Goal: Task Accomplishment & Management: Use online tool/utility

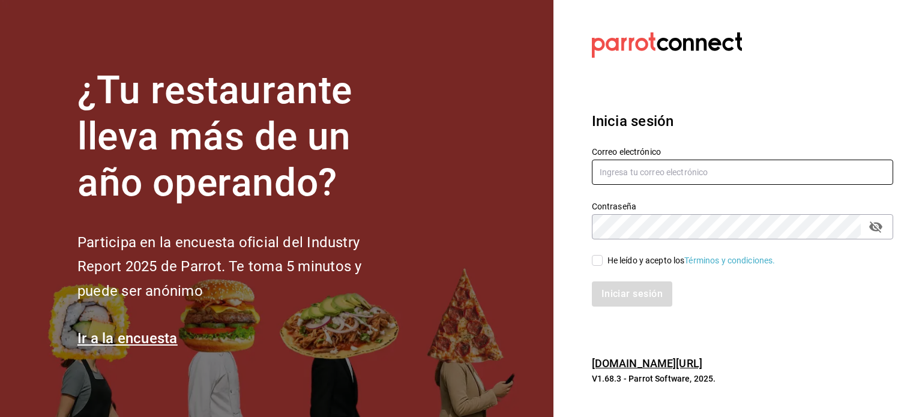
type input "[EMAIL_ADDRESS][DOMAIN_NAME]"
click at [600, 257] on input "He leído y acepto los Términos y condiciones." at bounding box center [597, 260] width 11 height 11
checkbox input "true"
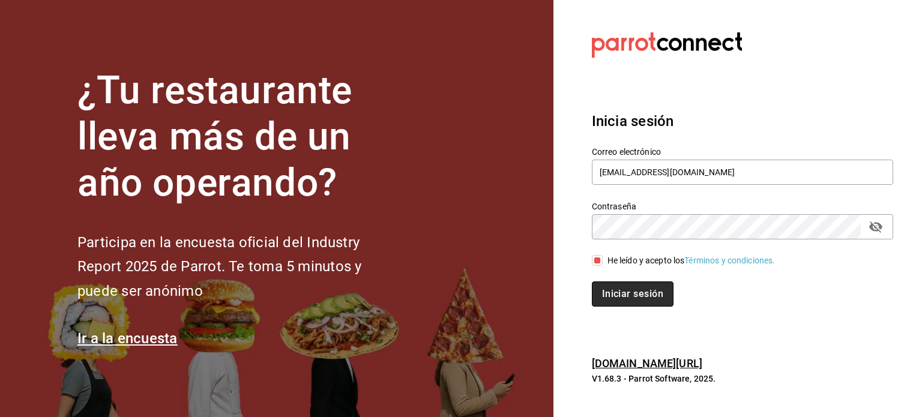
click at [612, 284] on button "Iniciar sesión" at bounding box center [633, 293] width 82 height 25
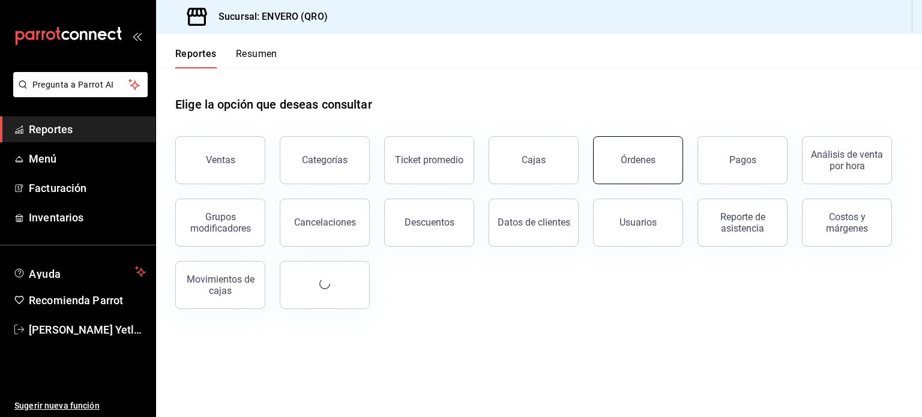
click at [640, 170] on button "Órdenes" at bounding box center [638, 160] width 90 height 48
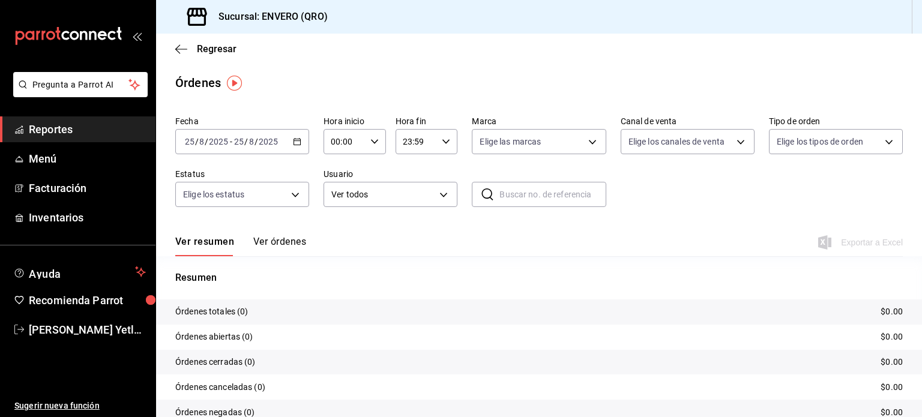
click at [290, 145] on div "[DATE] [DATE] - [DATE] [DATE]" at bounding box center [242, 141] width 134 height 25
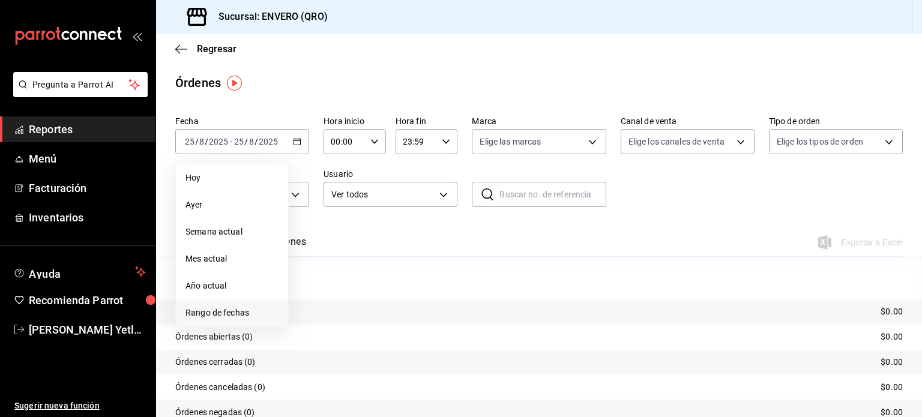
click at [214, 311] on span "Rango de fechas" at bounding box center [231, 313] width 93 height 13
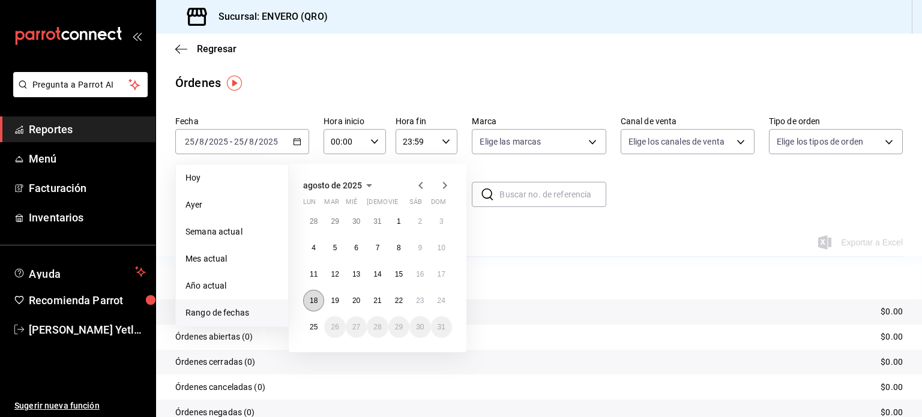
click at [312, 307] on button "18" at bounding box center [313, 301] width 21 height 22
click at [439, 300] on abbr "24" at bounding box center [442, 300] width 8 height 8
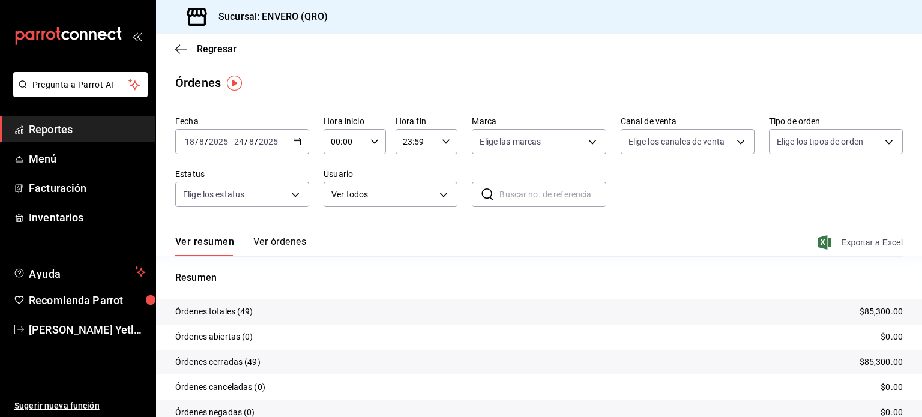
click at [844, 238] on span "Exportar a Excel" at bounding box center [861, 242] width 82 height 14
click at [179, 53] on icon "button" at bounding box center [181, 49] width 12 height 11
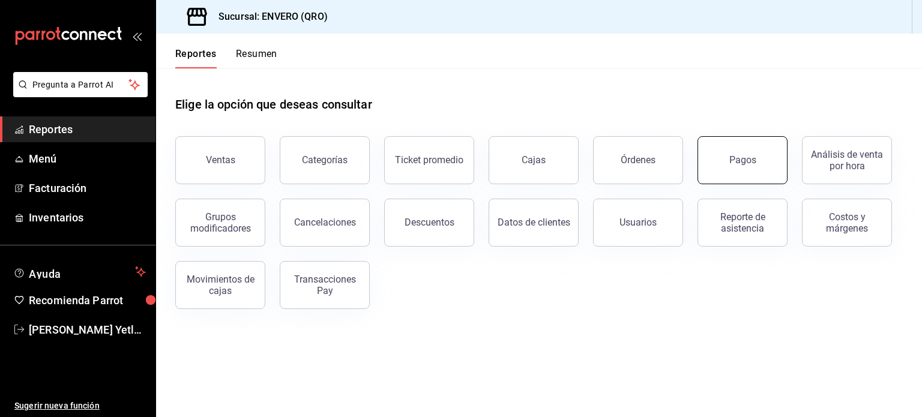
click at [723, 167] on button "Pagos" at bounding box center [742, 160] width 90 height 48
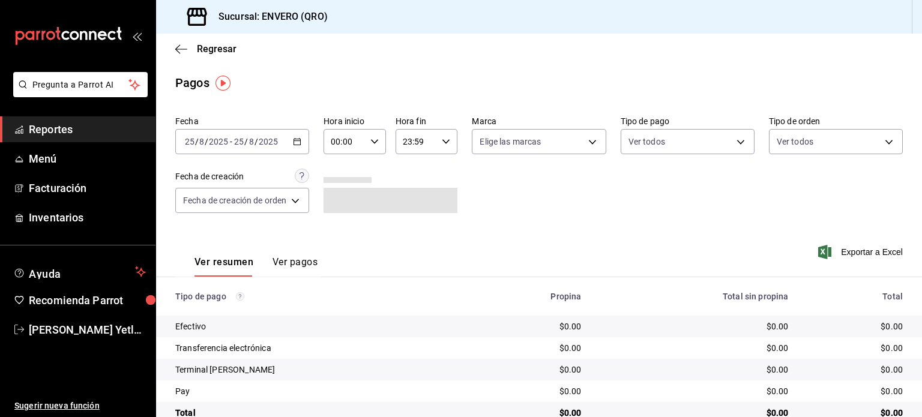
click at [302, 138] on div "[DATE] [DATE] - [DATE] [DATE]" at bounding box center [242, 141] width 134 height 25
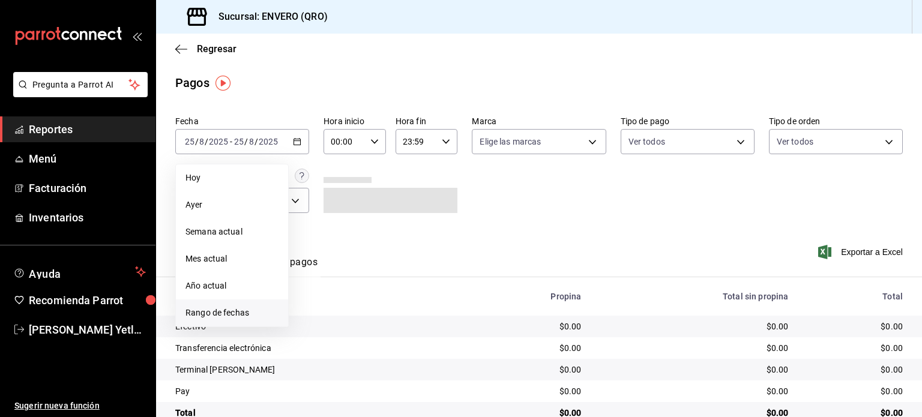
click at [206, 302] on li "Rango de fechas" at bounding box center [232, 312] width 112 height 27
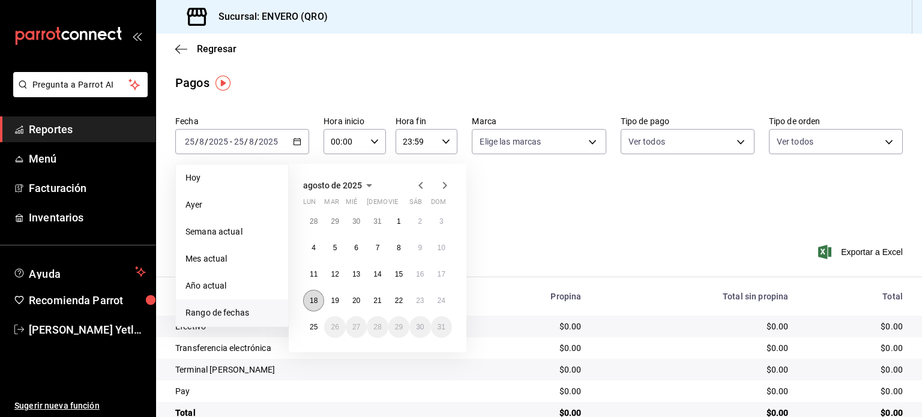
click at [303, 297] on button "18" at bounding box center [313, 301] width 21 height 22
click at [447, 305] on button "24" at bounding box center [441, 301] width 21 height 22
click at [314, 307] on button "18" at bounding box center [313, 301] width 21 height 22
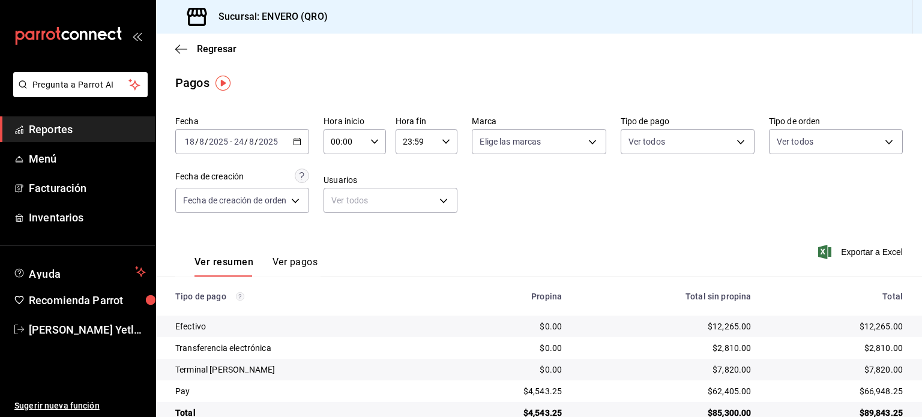
click at [868, 261] on div "Exportar a Excel" at bounding box center [829, 251] width 145 height 49
click at [852, 254] on span "Exportar a Excel" at bounding box center [861, 252] width 82 height 14
